Goal: Task Accomplishment & Management: Use online tool/utility

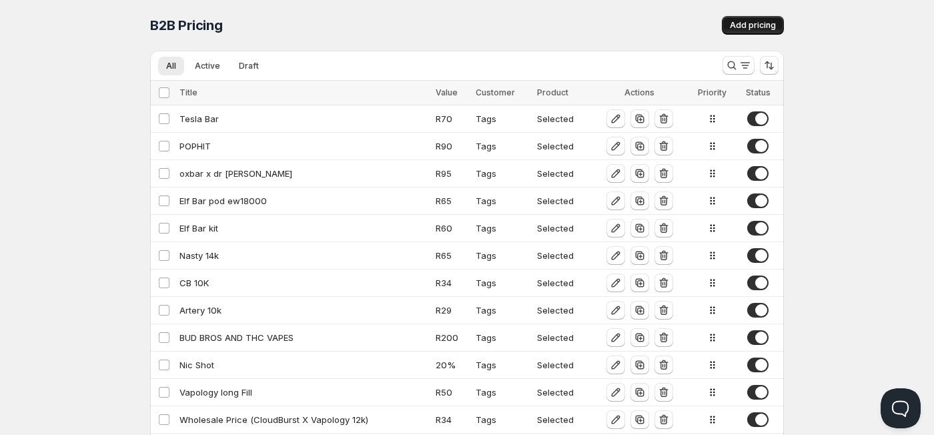
click at [757, 22] on span "Add pricing" at bounding box center [753, 25] width 46 height 11
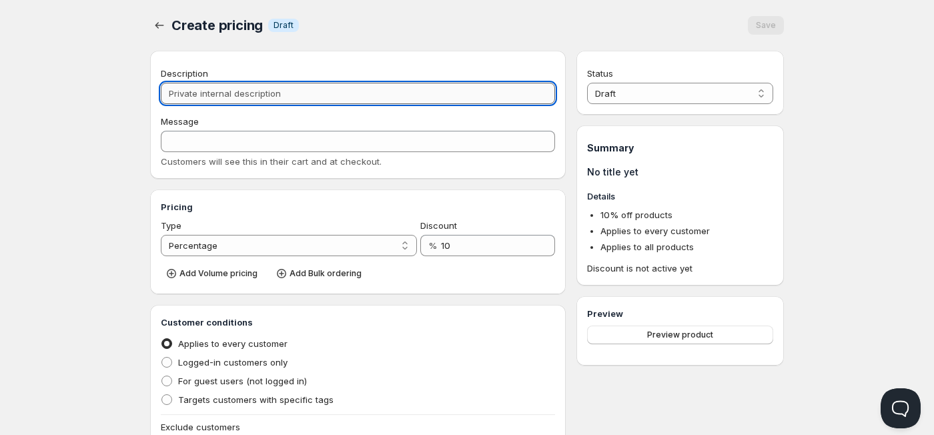
click at [227, 95] on input "Description" at bounding box center [358, 93] width 394 height 21
type input "C"
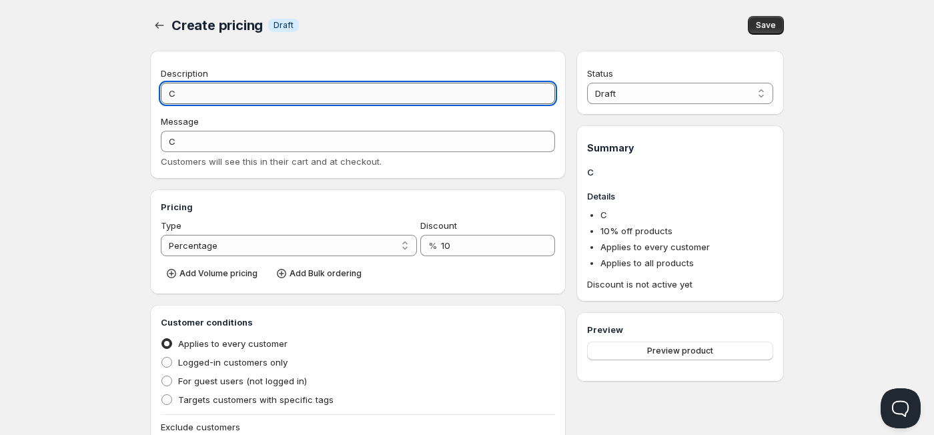
type input "Cl"
type input "CL"
type input "Cli"
type input "CLI"
type input "Clic"
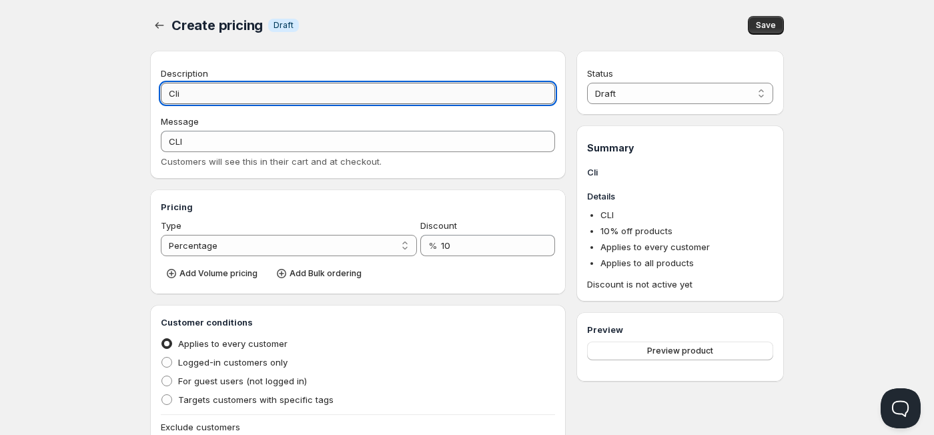
type input "CLIC"
type input "Click"
type input "CLICK"
type input "Click B"
type input "CLICK_B"
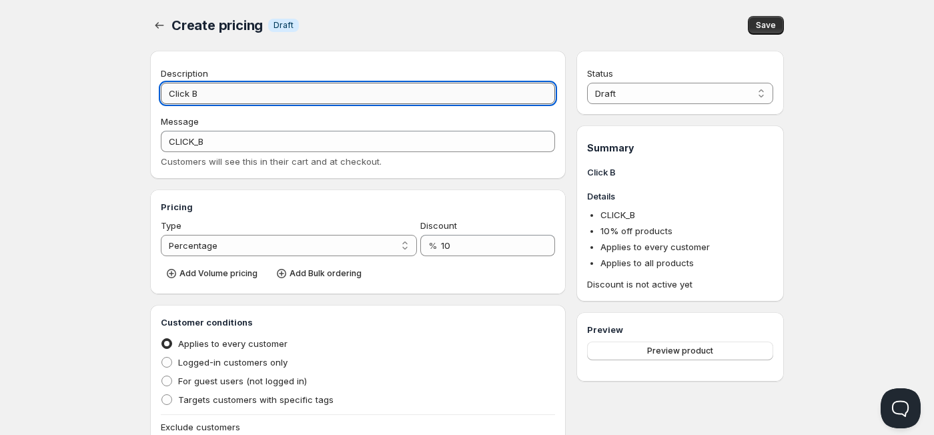
type input "Click Ba"
type input "CLICK_BA"
type input "Click Bar"
type input "CLICK_BAR"
type input "Click Bar"
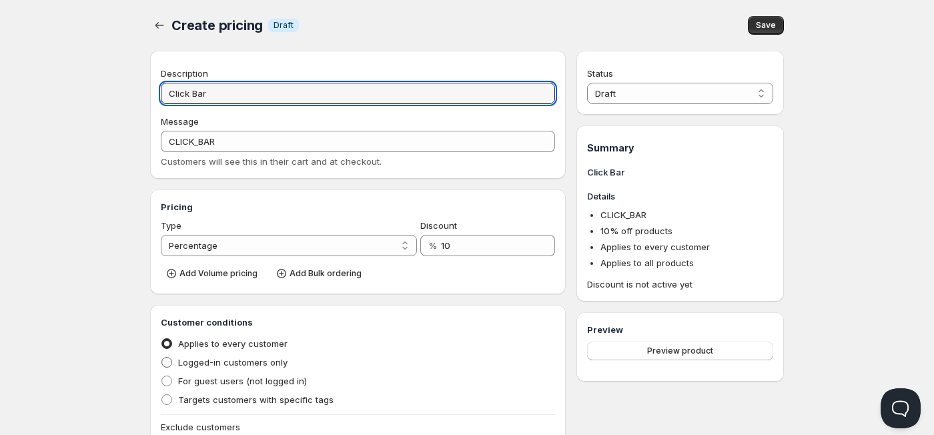
click at [199, 361] on span "Logged-in customers only" at bounding box center [232, 362] width 109 height 11
click at [162, 357] on input "Logged-in customers only" at bounding box center [161, 357] width 1 height 1
radio input "true"
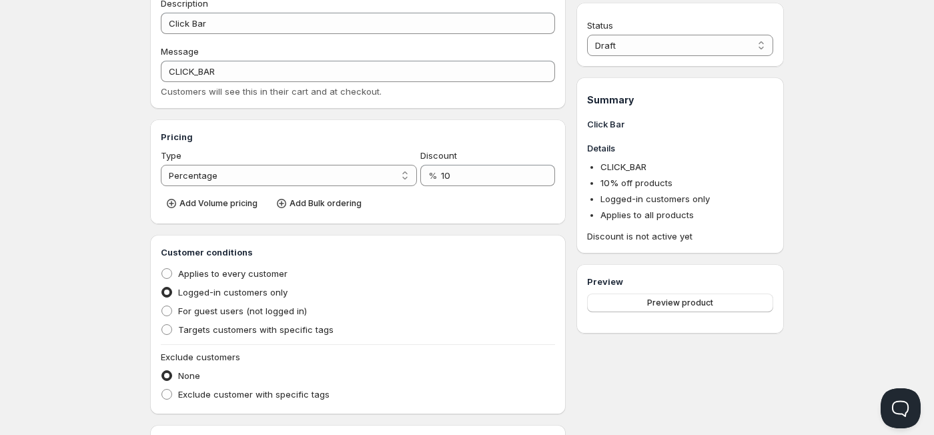
scroll to position [267, 0]
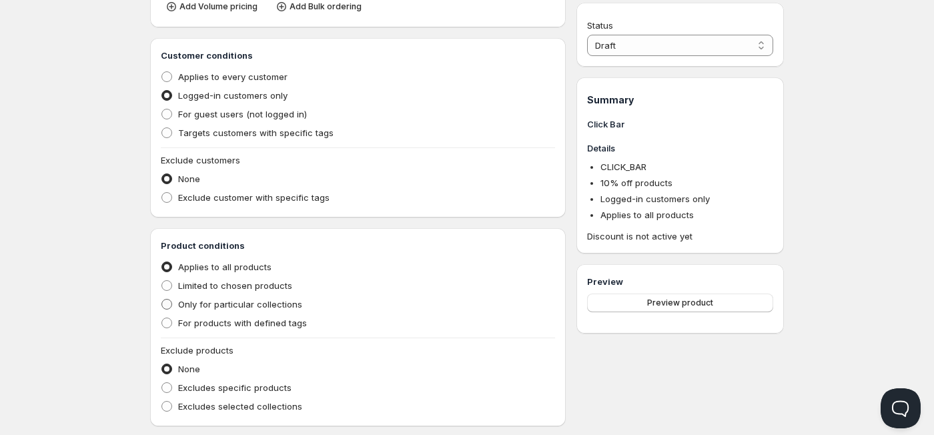
click at [169, 307] on span at bounding box center [166, 304] width 11 height 11
click at [162, 299] on input "Only for particular collections" at bounding box center [161, 299] width 1 height 1
radio input "true"
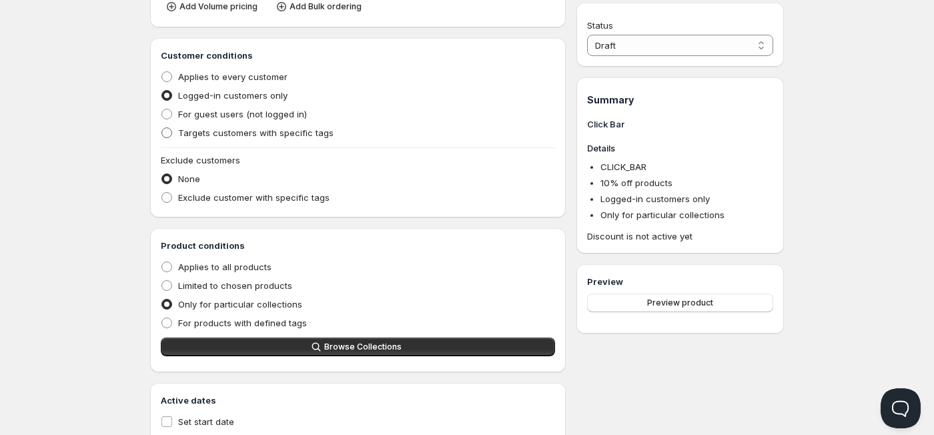
click at [171, 135] on span at bounding box center [166, 132] width 11 height 11
click at [162, 128] on input "Targets customers with specific tags" at bounding box center [161, 127] width 1 height 1
radio input "true"
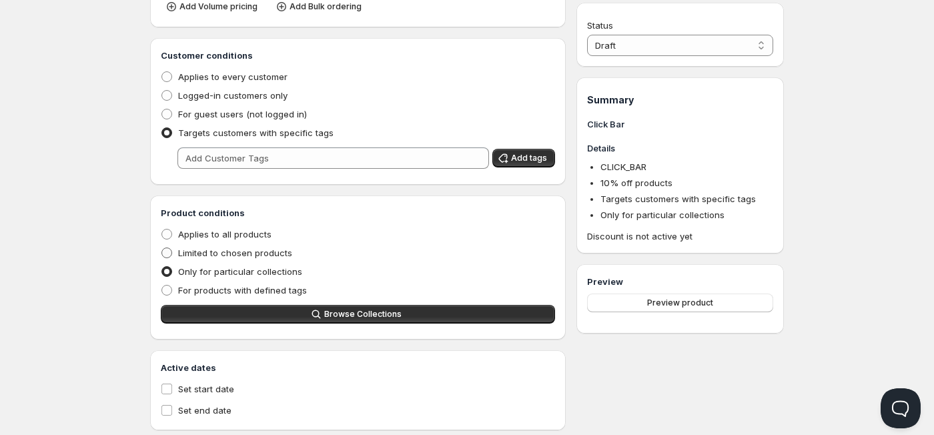
click at [169, 253] on span at bounding box center [166, 252] width 11 height 11
click at [162, 248] on input "Limited to chosen products" at bounding box center [161, 247] width 1 height 1
radio input "true"
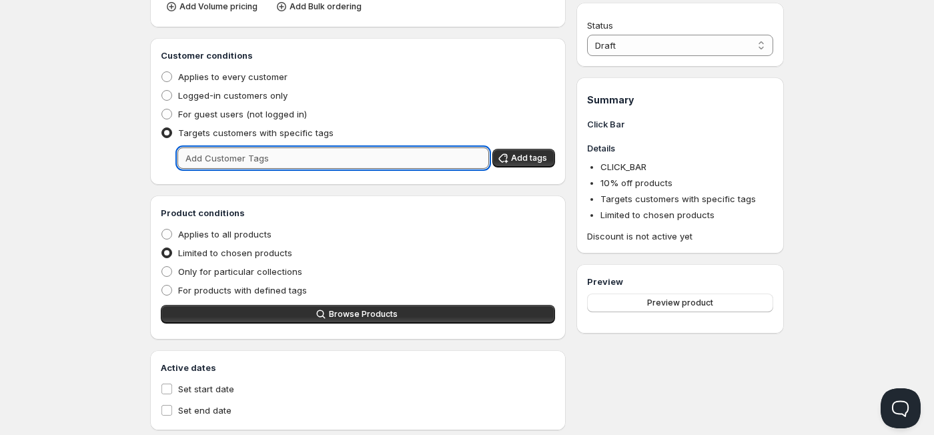
click at [205, 154] on input "text" at bounding box center [332, 157] width 311 height 21
type input "Wholesale"
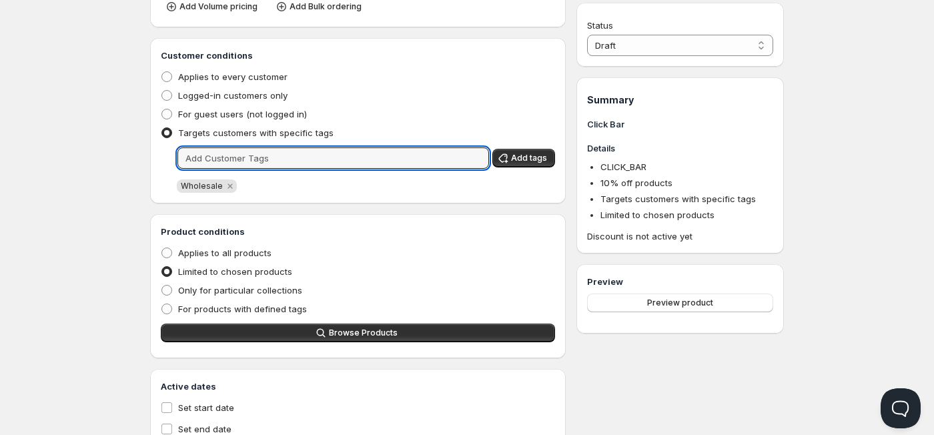
type input "w"
type input "wholesale"
click at [738, 53] on select "Draft Active" at bounding box center [680, 45] width 186 height 21
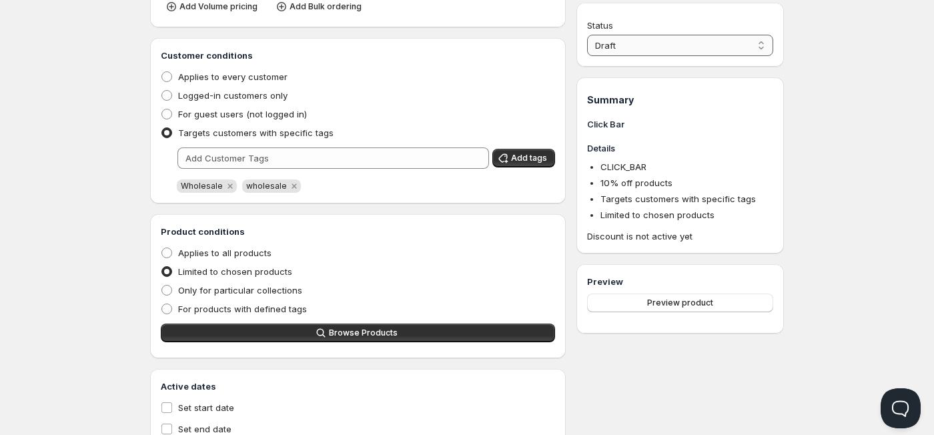
select select "1"
click at [587, 35] on select "Draft Active" at bounding box center [680, 45] width 186 height 21
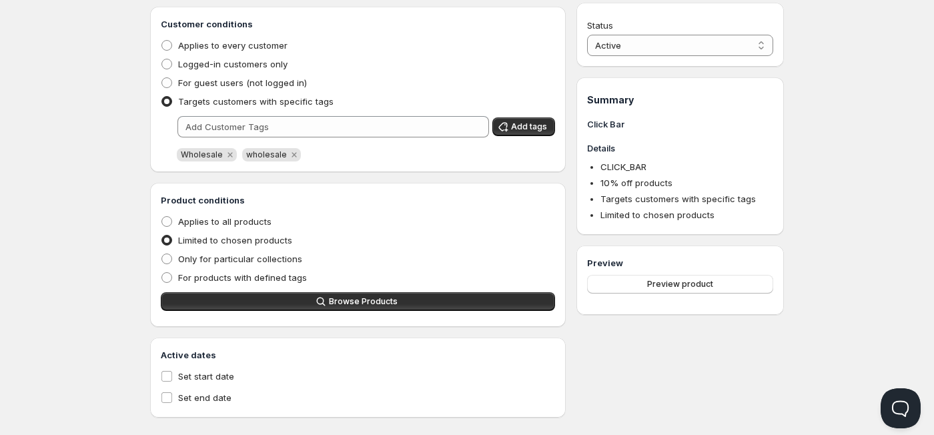
scroll to position [315, 0]
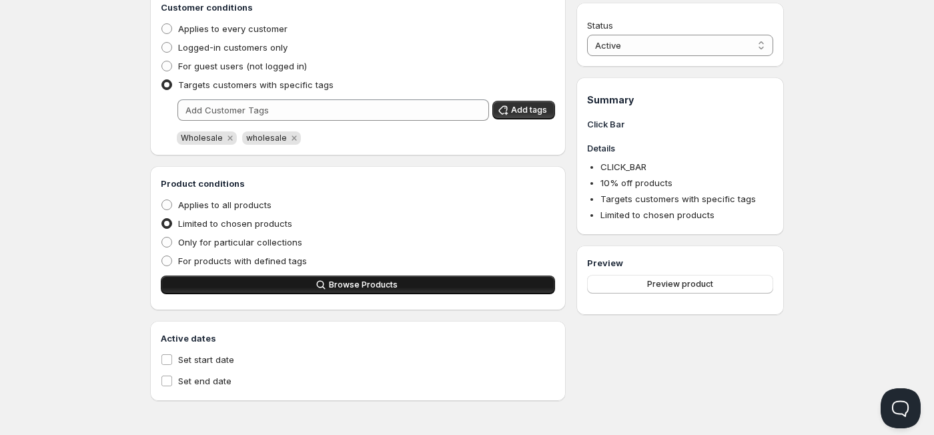
click at [350, 287] on span "Browse Products" at bounding box center [363, 284] width 69 height 11
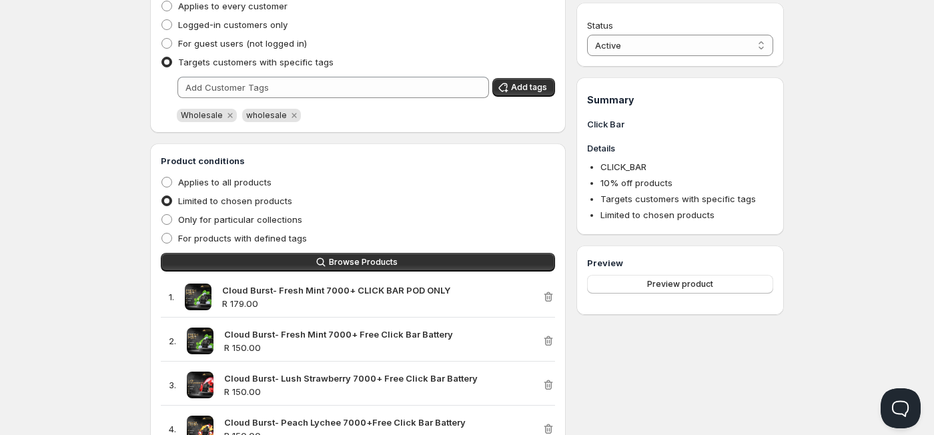
scroll to position [115, 0]
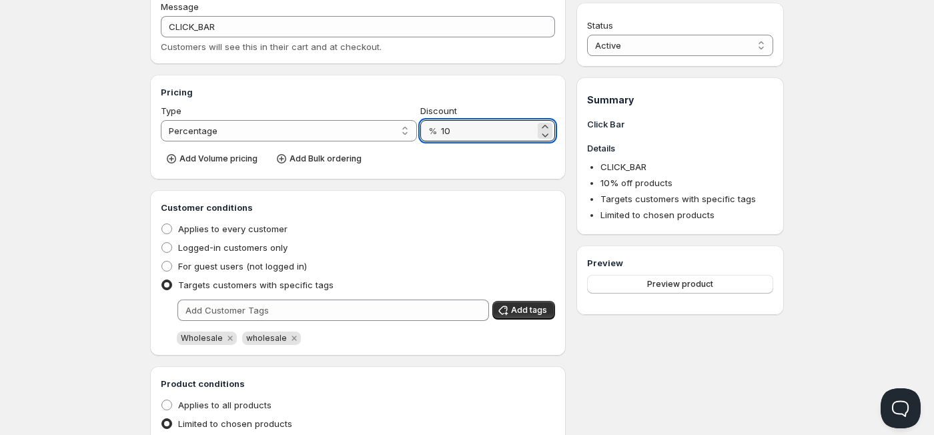
drag, startPoint x: 464, startPoint y: 128, endPoint x: 424, endPoint y: 130, distance: 39.4
click at [424, 130] on div "% 10" at bounding box center [487, 130] width 135 height 21
type input "30"
